Goal: Use online tool/utility: Use online tool/utility

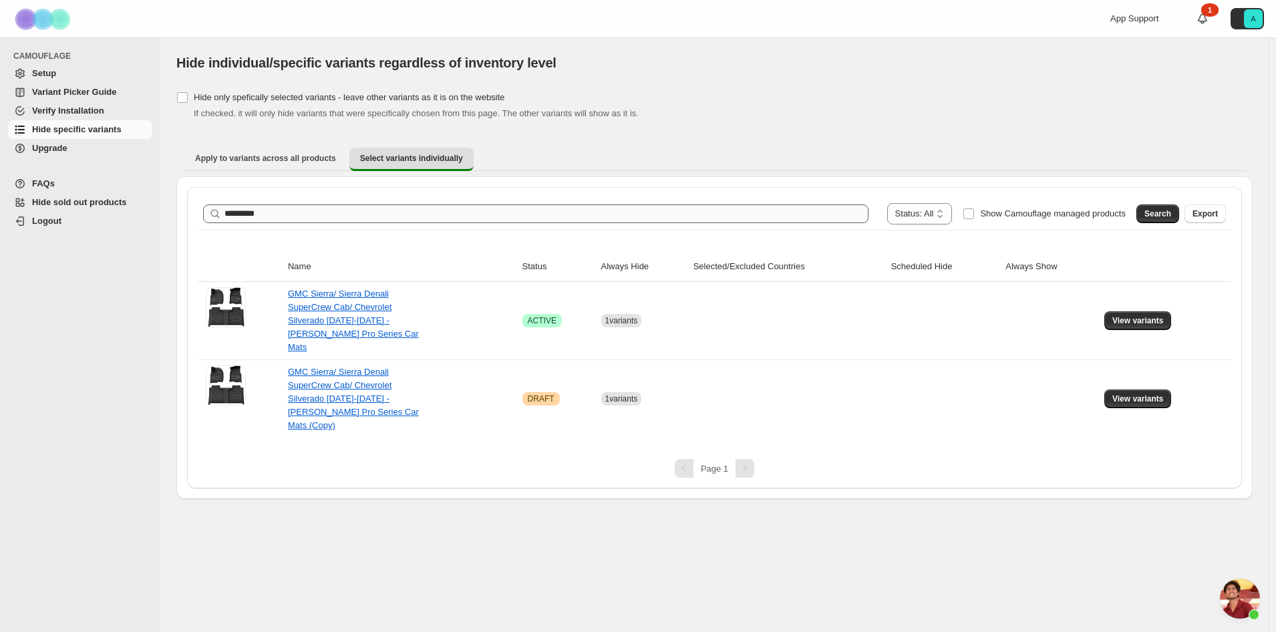
scroll to position [1129, 0]
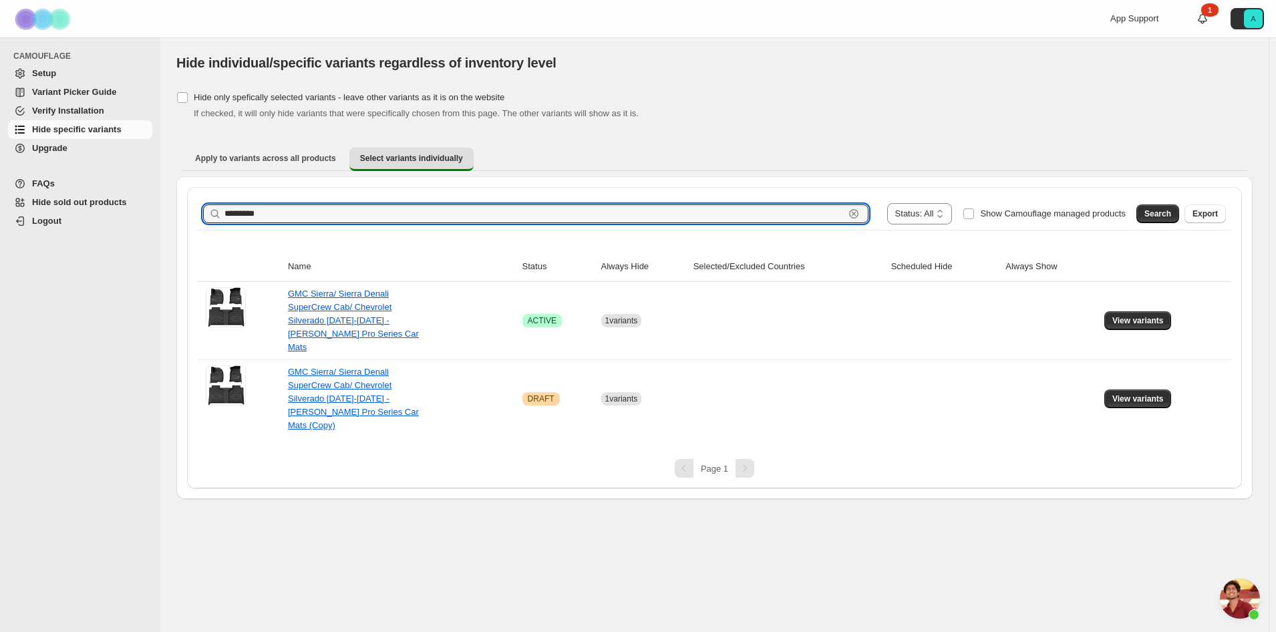
drag, startPoint x: 295, startPoint y: 215, endPoint x: 171, endPoint y: 209, distance: 123.7
click at [172, 211] on div "**********" at bounding box center [714, 268] width 1108 height 462
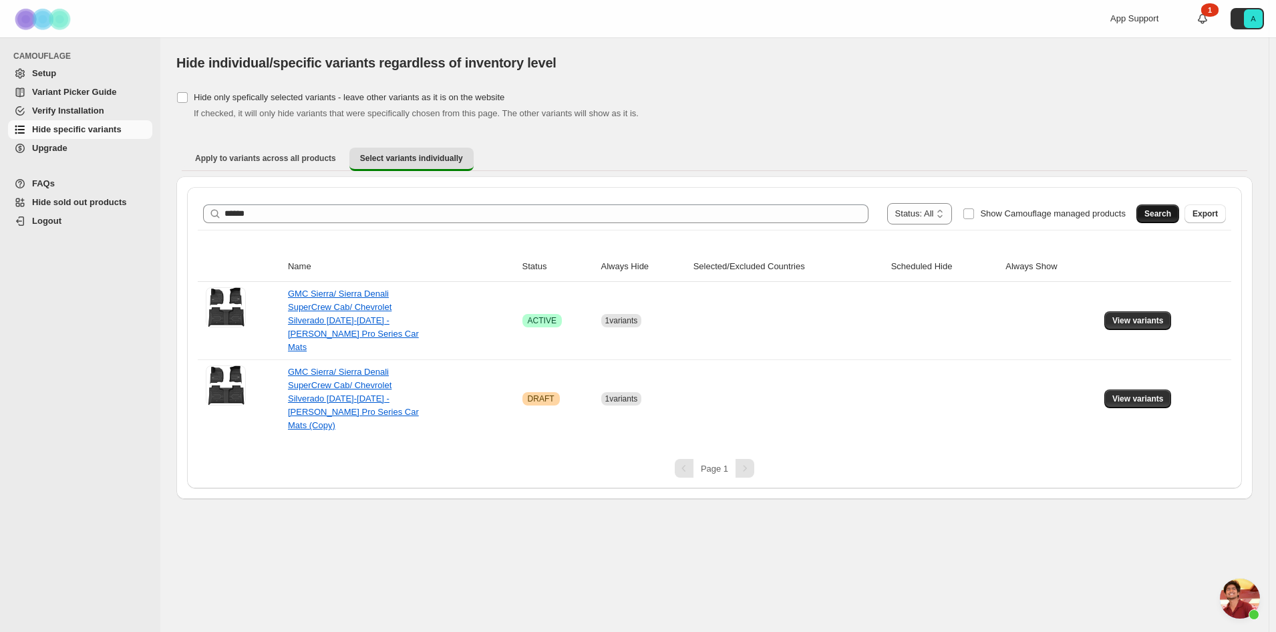
click at [1166, 212] on span "Search" at bounding box center [1157, 213] width 27 height 11
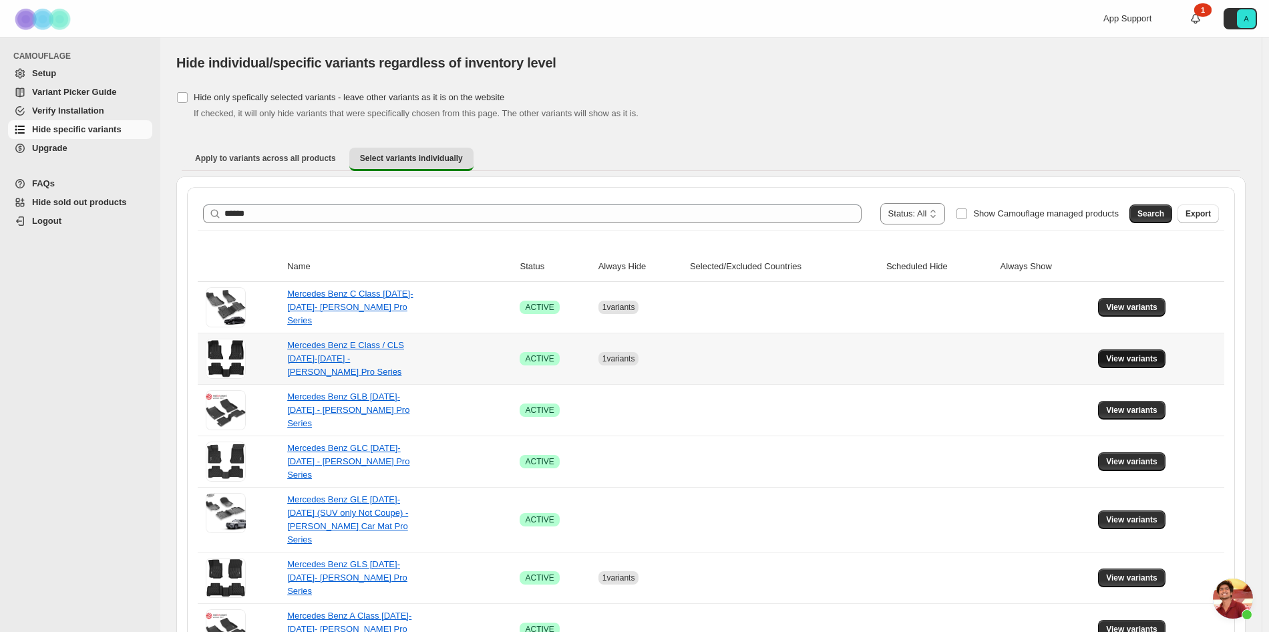
click at [1131, 352] on button "View variants" at bounding box center [1131, 358] width 67 height 19
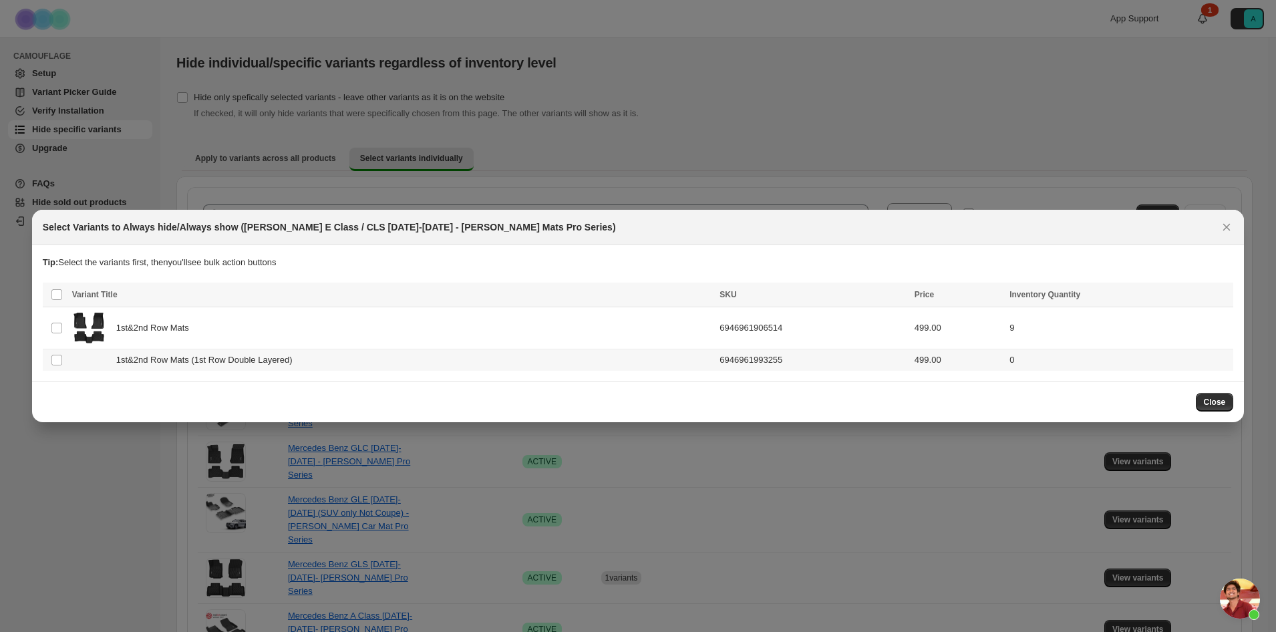
click at [295, 365] on span "1st&2nd Row Mats (1st Row Double Layered)" at bounding box center [208, 359] width 184 height 13
click at [953, 296] on span "Always hide" at bounding box center [933, 296] width 46 height 11
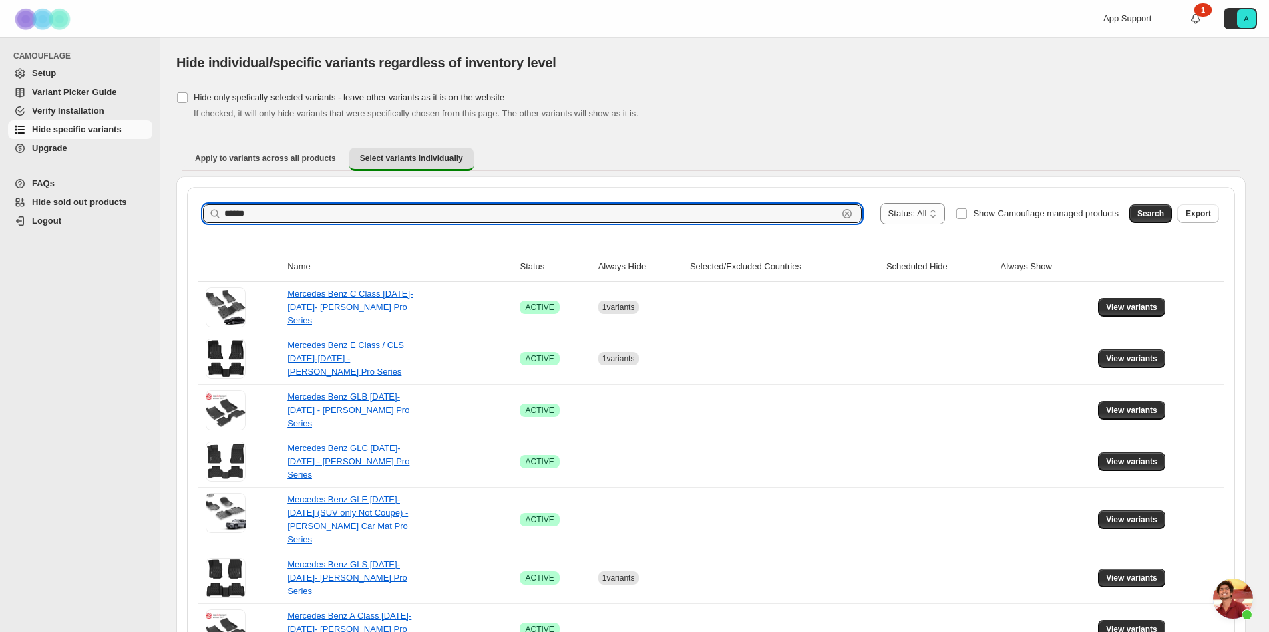
drag, startPoint x: 319, startPoint y: 216, endPoint x: 174, endPoint y: 208, distance: 145.2
click at [174, 208] on div "**********" at bounding box center [710, 640] width 1101 height 1206
type input "***"
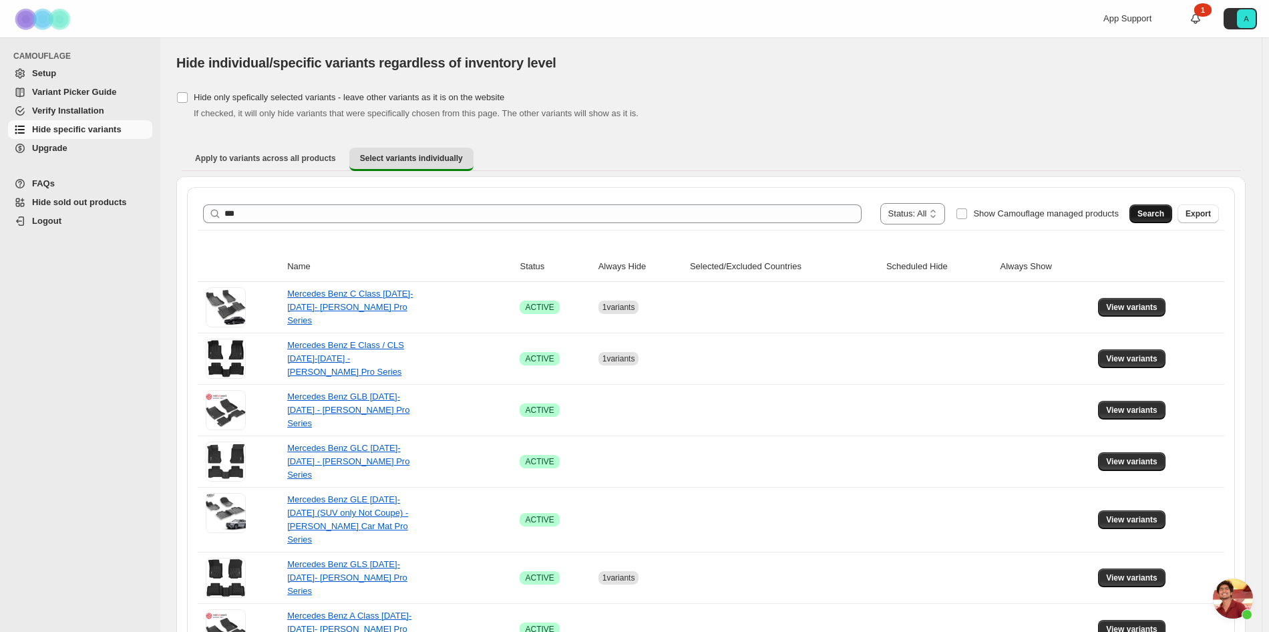
click at [1162, 212] on span "Search" at bounding box center [1150, 213] width 27 height 11
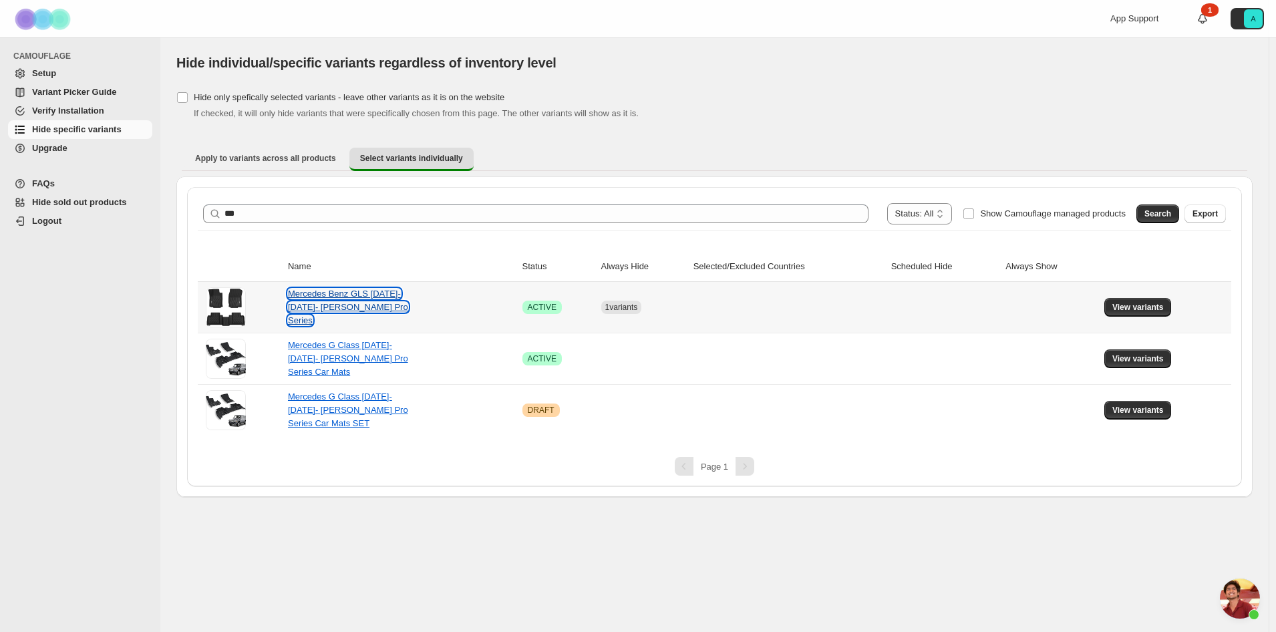
click at [394, 300] on link "Mercedes Benz GLS [DATE]-[DATE]- [PERSON_NAME] Pro Series" at bounding box center [348, 307] width 120 height 37
click at [1130, 307] on span "View variants" at bounding box center [1137, 307] width 51 height 11
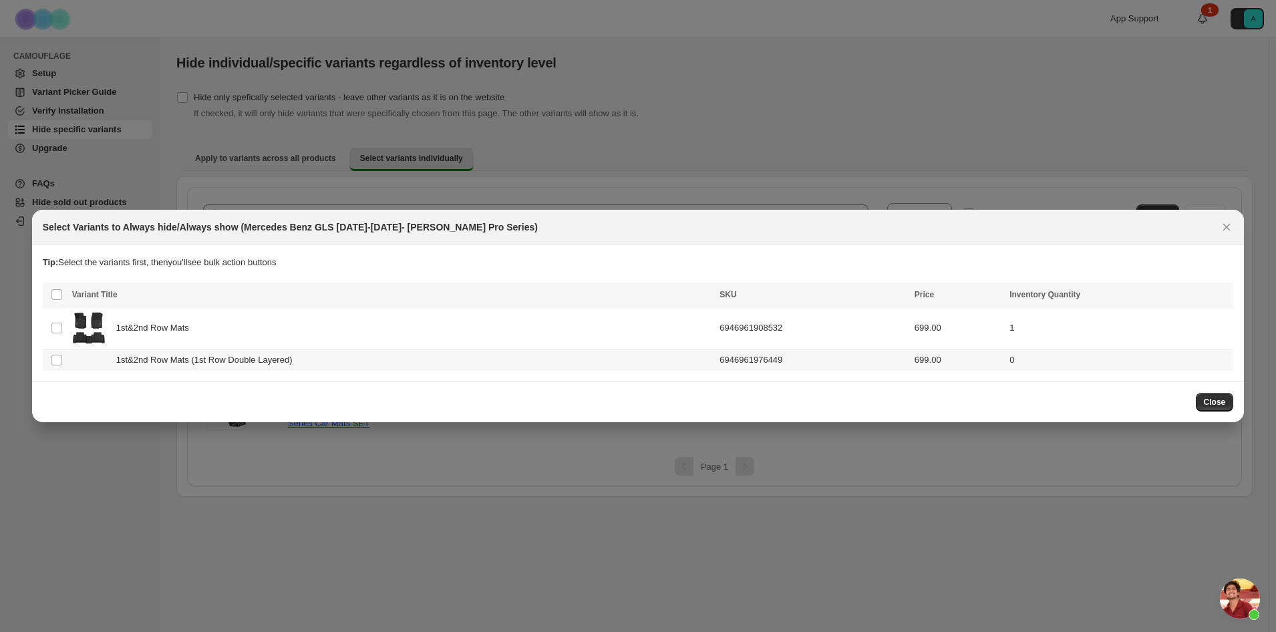
click at [317, 365] on div "1st&2nd Row Mats (1st Row Double Layered)" at bounding box center [392, 359] width 640 height 13
click at [952, 297] on span "Always hide" at bounding box center [933, 296] width 46 height 11
click at [1212, 407] on span "Close" at bounding box center [1215, 402] width 22 height 11
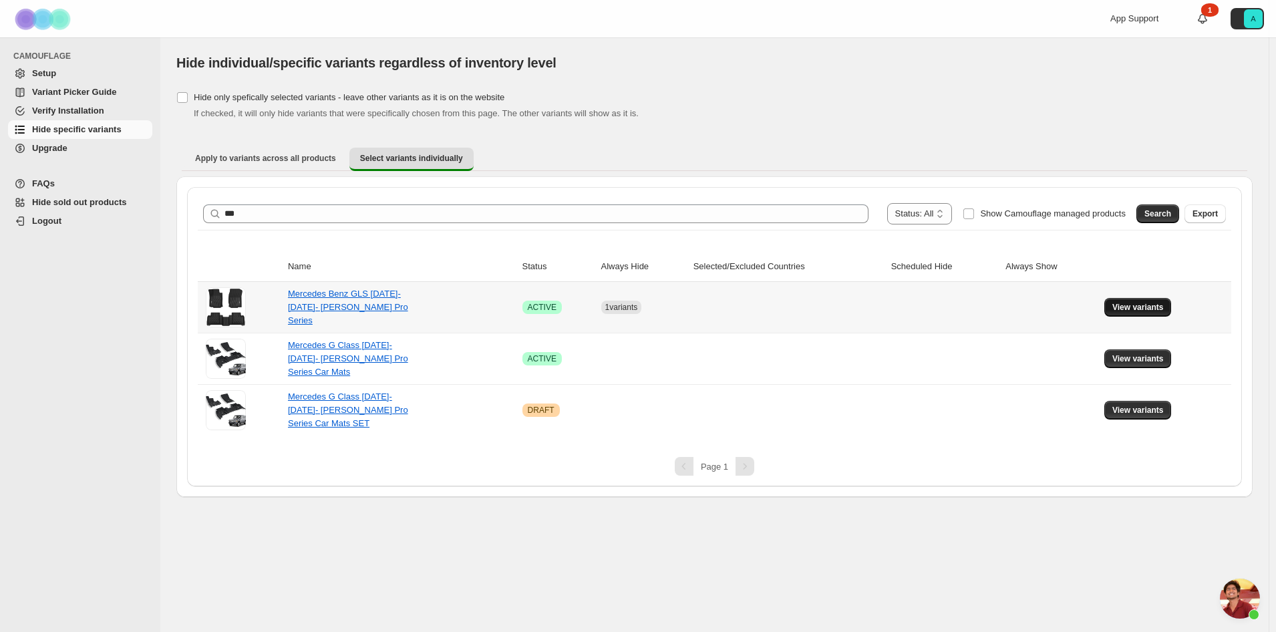
click at [1166, 310] on button "View variants" at bounding box center [1137, 307] width 67 height 19
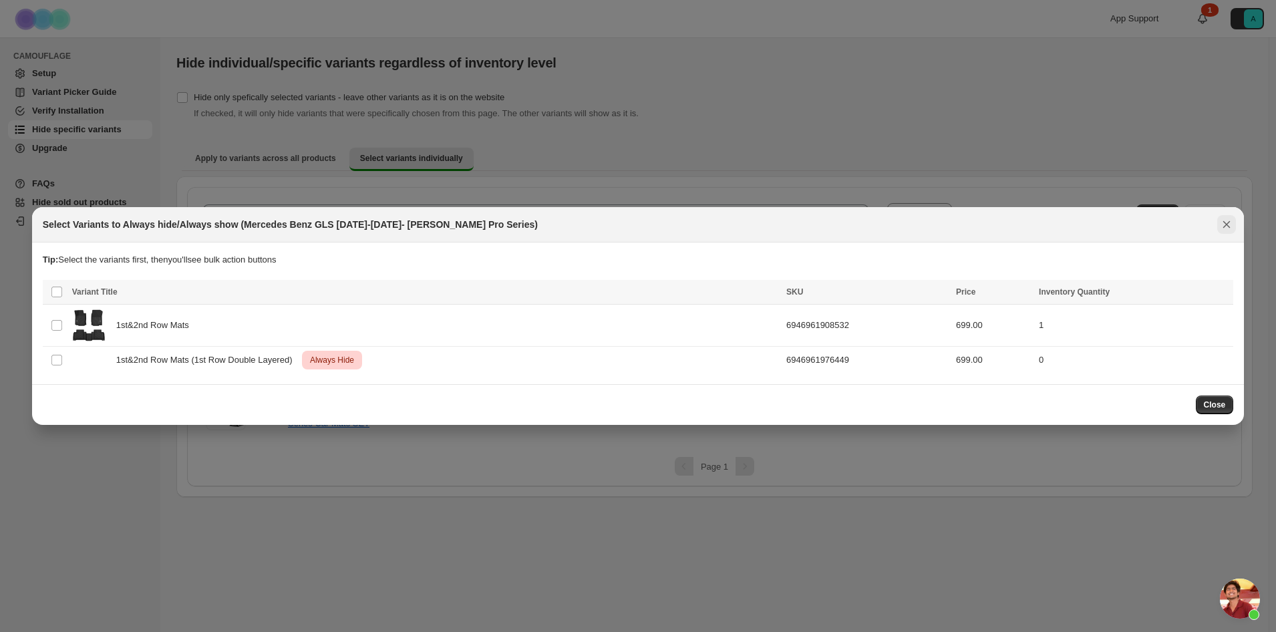
click at [1225, 224] on icon "Close" at bounding box center [1226, 224] width 7 height 7
